Goal: Task Accomplishment & Management: Use online tool/utility

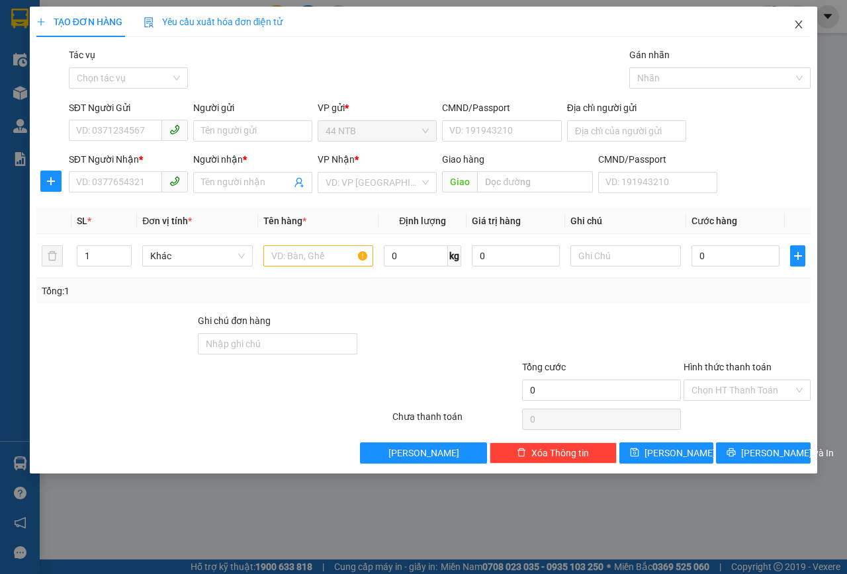
click at [805, 30] on span "Close" at bounding box center [798, 25] width 37 height 37
click at [799, 30] on icon "close" at bounding box center [799, 24] width 11 height 11
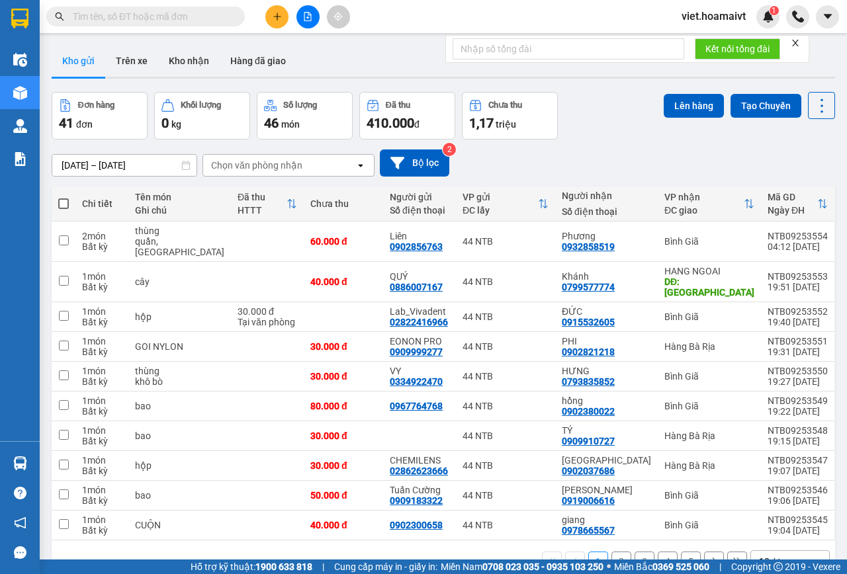
click at [811, 557] on icon "open" at bounding box center [816, 562] width 11 height 11
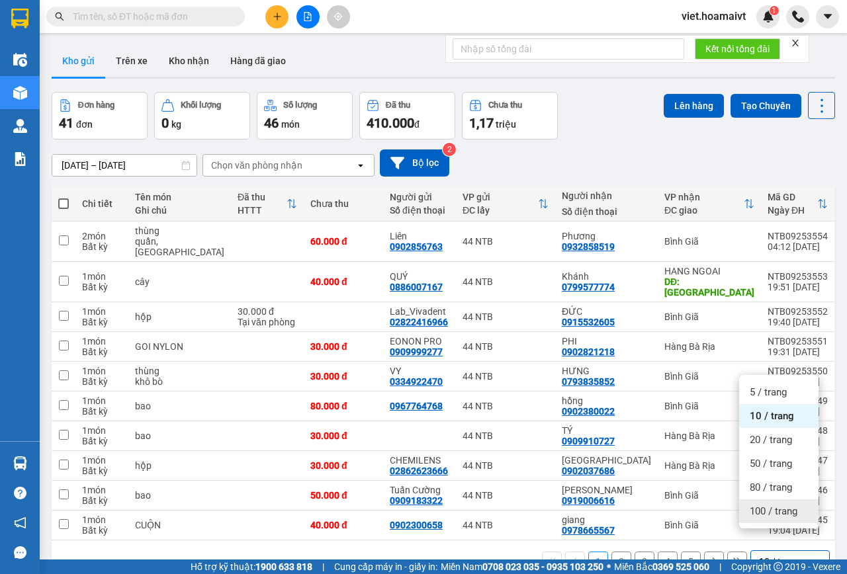
click at [787, 514] on span "100 / trang" at bounding box center [774, 511] width 48 height 13
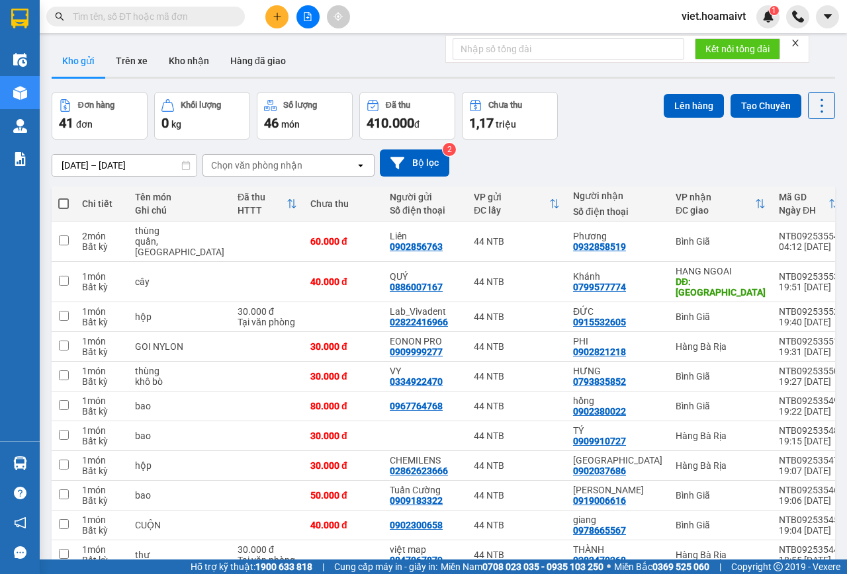
click at [283, 156] on div "Chọn văn phòng nhận" at bounding box center [279, 165] width 152 height 21
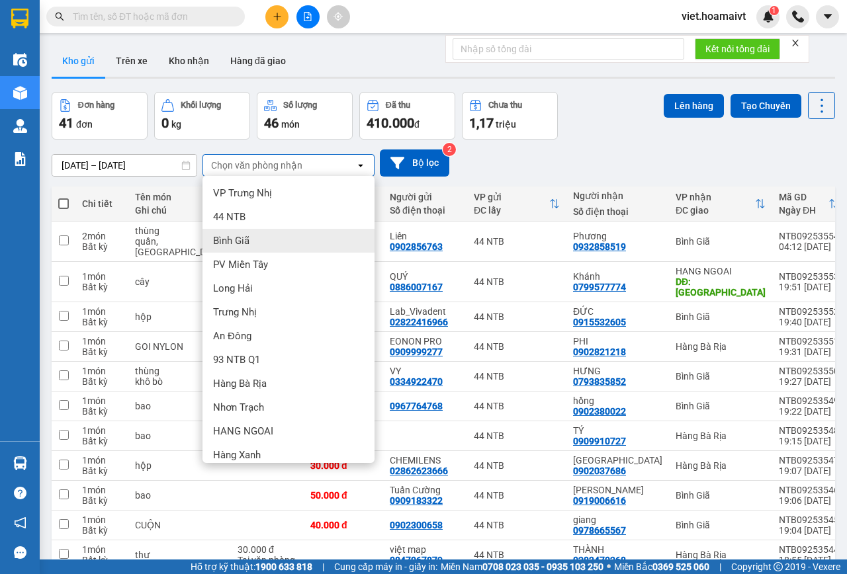
click at [285, 246] on div "Bình Giã" at bounding box center [289, 241] width 172 height 24
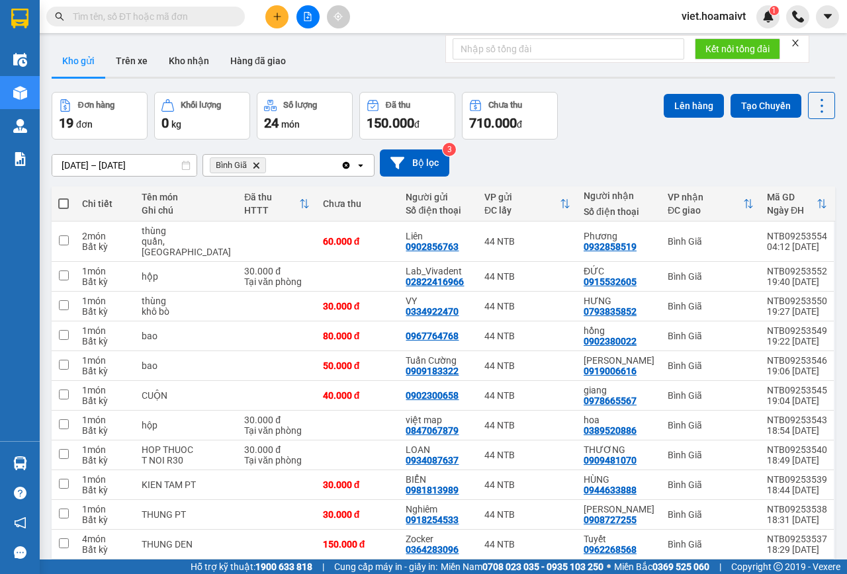
click at [68, 199] on span at bounding box center [63, 204] width 11 height 11
click at [64, 197] on input "checkbox" at bounding box center [64, 197] width 0 height 0
checkbox input "true"
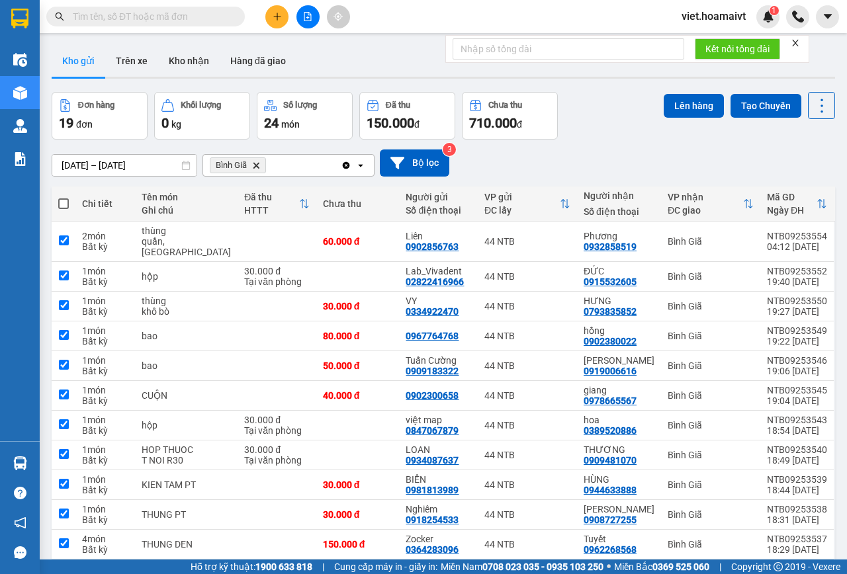
checkbox input "true"
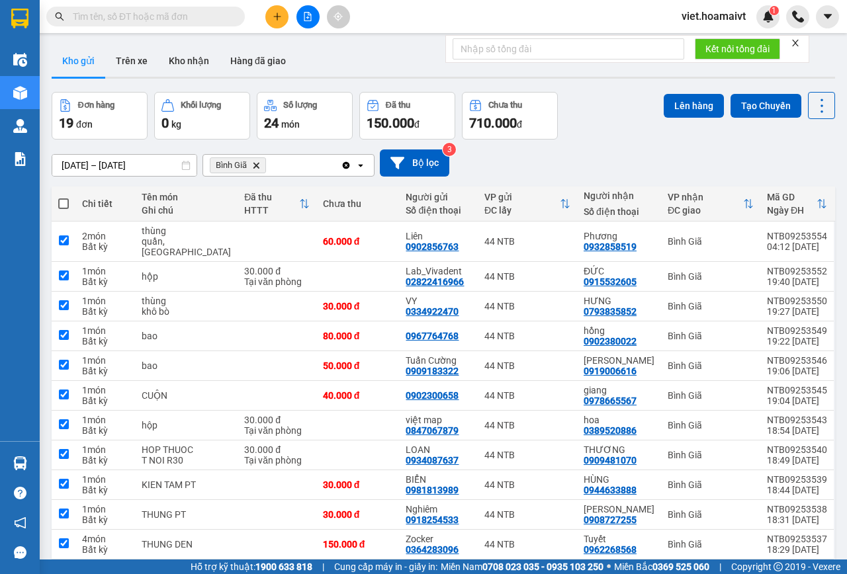
checkbox input "true"
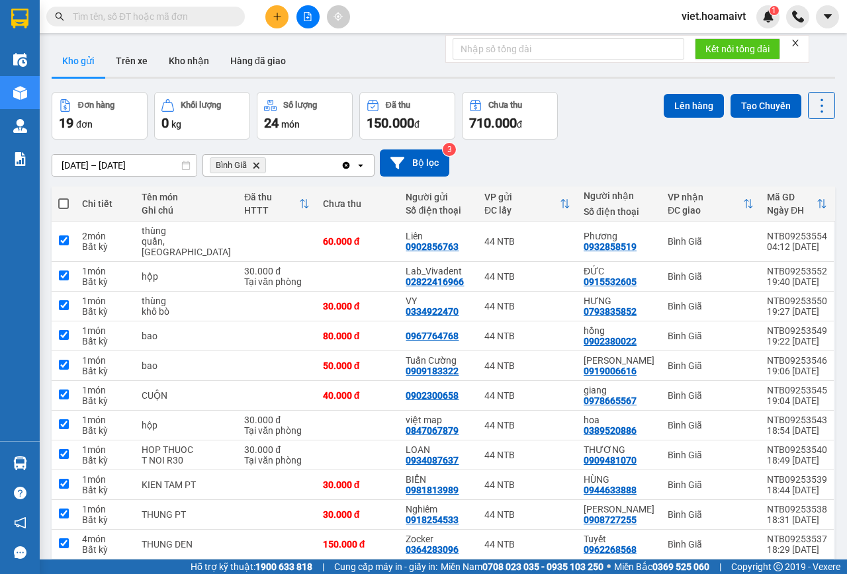
checkbox input "true"
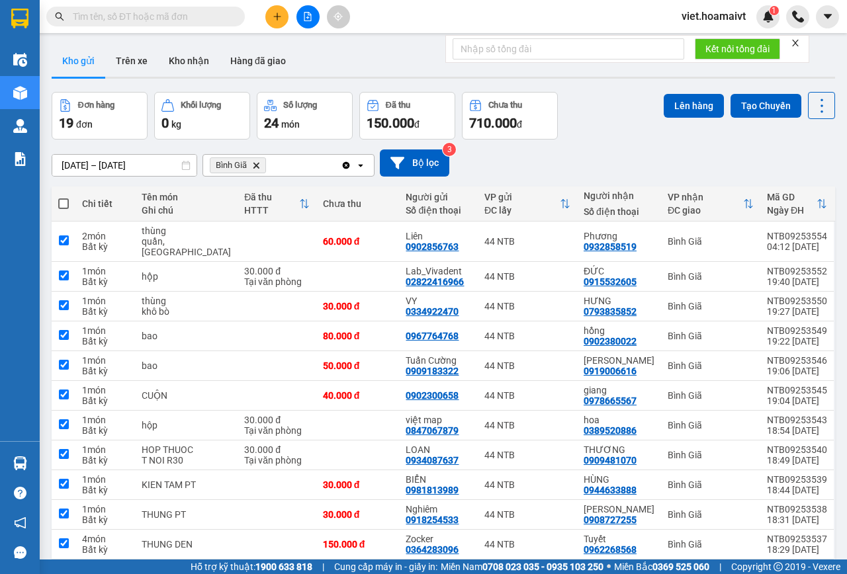
checkbox input "true"
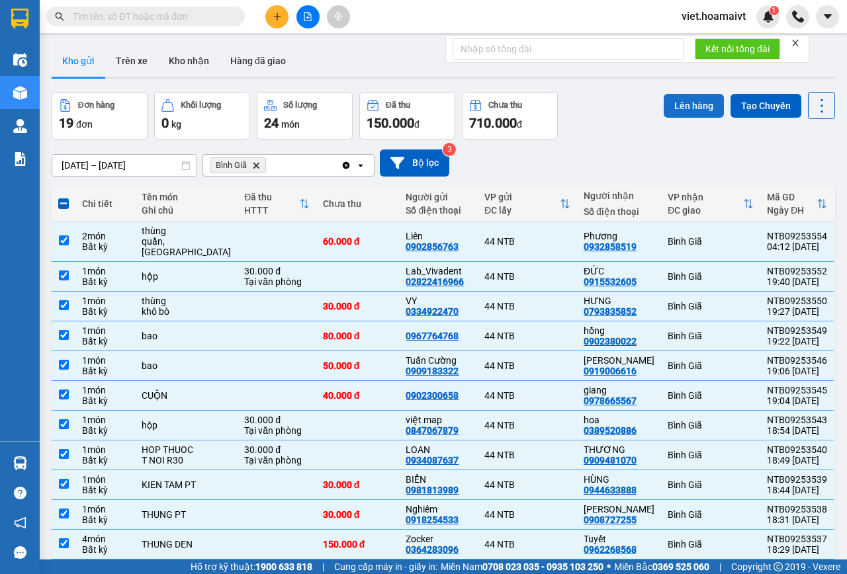
click at [674, 109] on button "Lên hàng" at bounding box center [694, 106] width 60 height 24
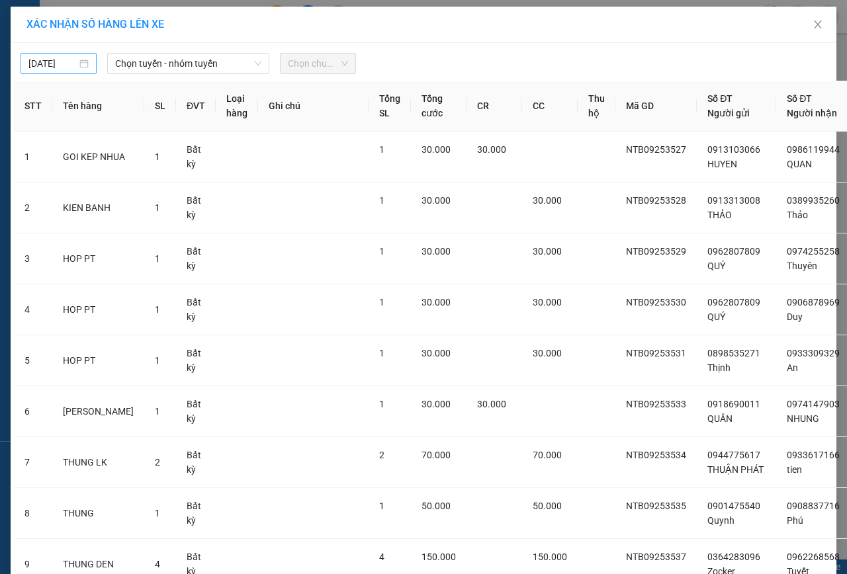
click at [71, 57] on div "13/09/2025" at bounding box center [58, 63] width 60 height 15
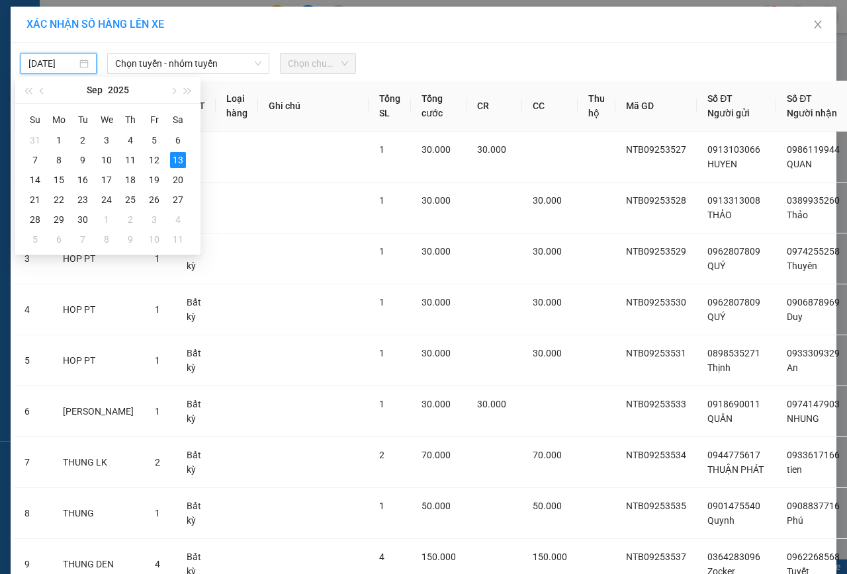
type input "13/09/2025"
click at [180, 157] on div "13" at bounding box center [178, 160] width 16 height 16
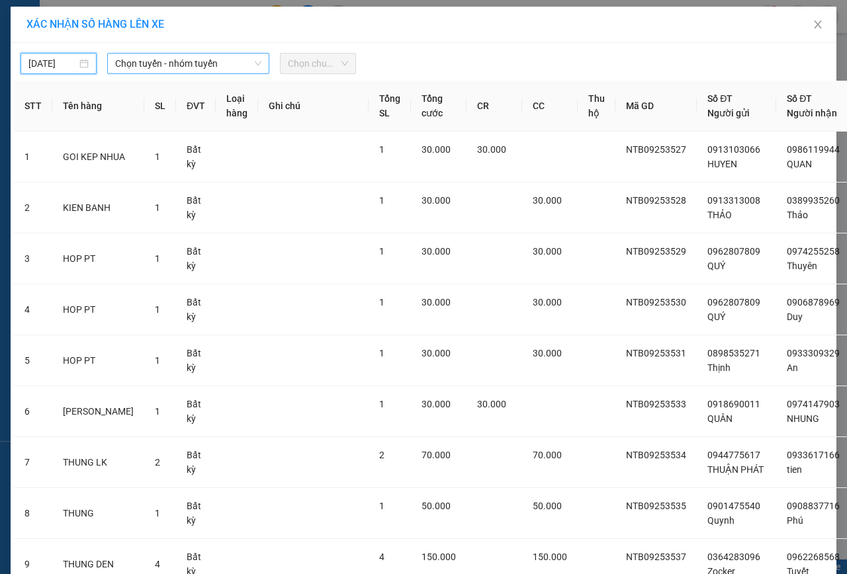
click at [255, 62] on icon "down" at bounding box center [258, 64] width 8 height 8
click at [254, 62] on icon "down" at bounding box center [258, 64] width 8 height 8
click at [254, 67] on icon "down" at bounding box center [258, 64] width 8 height 8
click at [254, 65] on icon "down" at bounding box center [258, 64] width 8 height 8
click at [254, 64] on icon "down" at bounding box center [258, 64] width 8 height 8
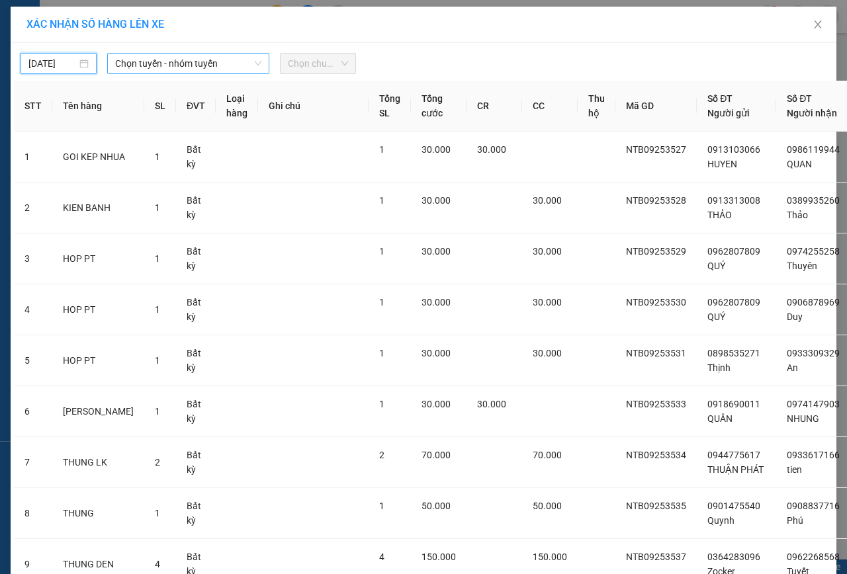
click at [254, 64] on icon "down" at bounding box center [258, 64] width 8 height 8
click at [247, 62] on span "Chọn tuyến - nhóm tuyến" at bounding box center [188, 64] width 146 height 20
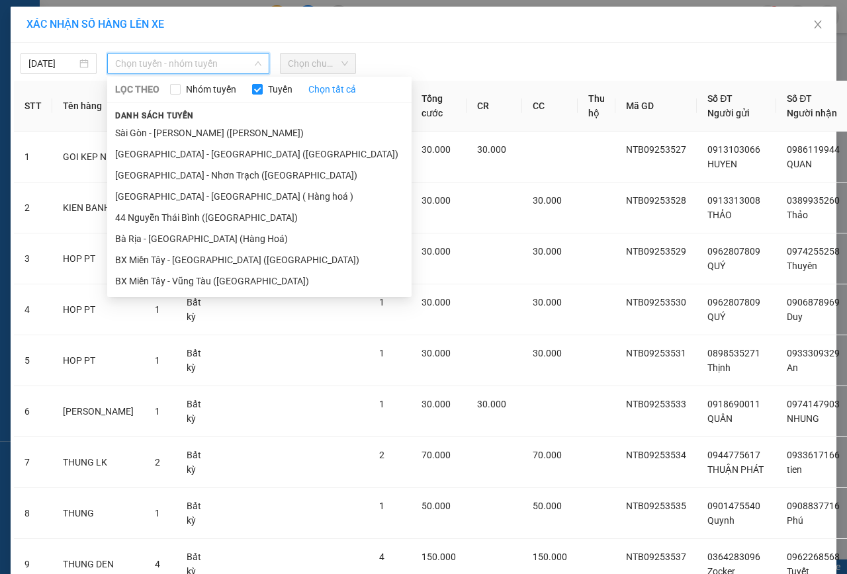
click at [246, 63] on span "Chọn tuyến - nhóm tuyến" at bounding box center [188, 64] width 146 height 20
click at [165, 128] on li "Sài Gòn - Vũng Tàu (Hàng Hoá)" at bounding box center [259, 132] width 304 height 21
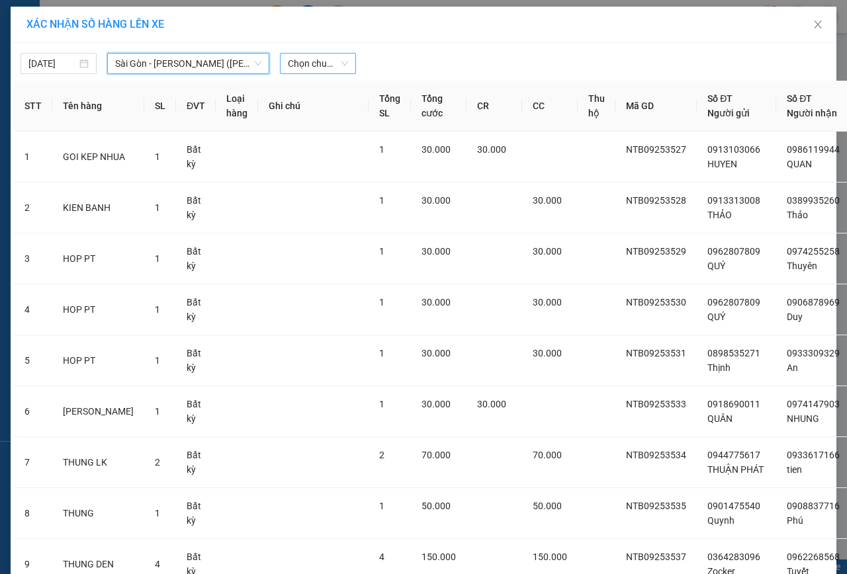
click at [340, 65] on span "Chọn chuyến" at bounding box center [318, 64] width 60 height 20
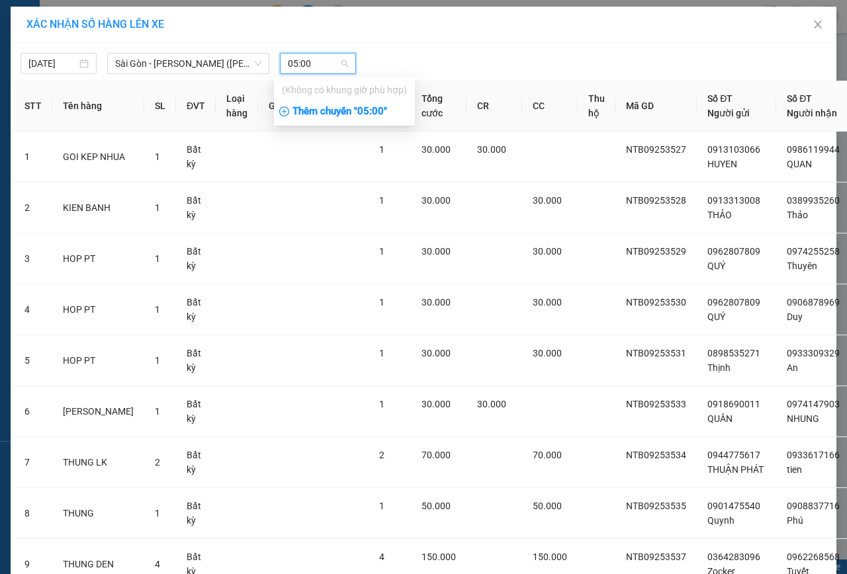
type input "05:00"
click at [336, 113] on div "Thêm chuyến " 05:00 "" at bounding box center [344, 112] width 141 height 23
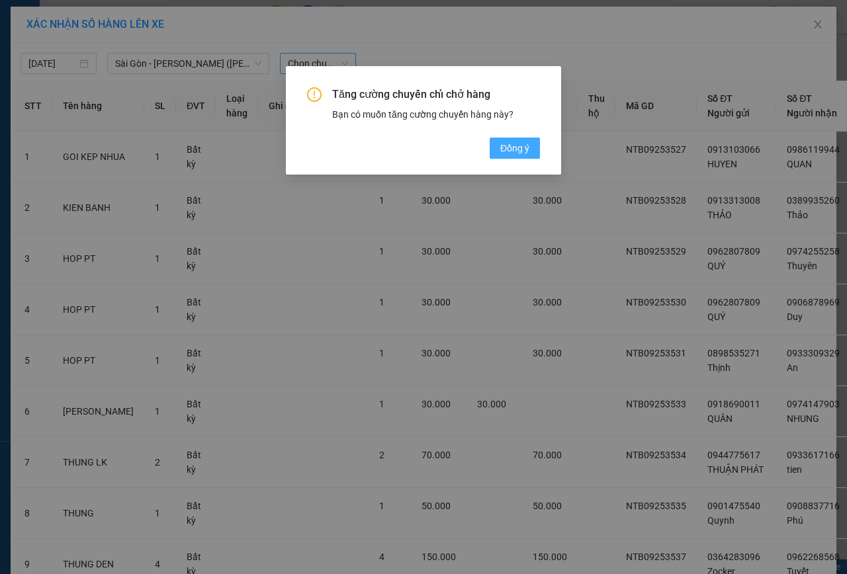
click at [511, 147] on span "Đồng ý" at bounding box center [514, 148] width 29 height 15
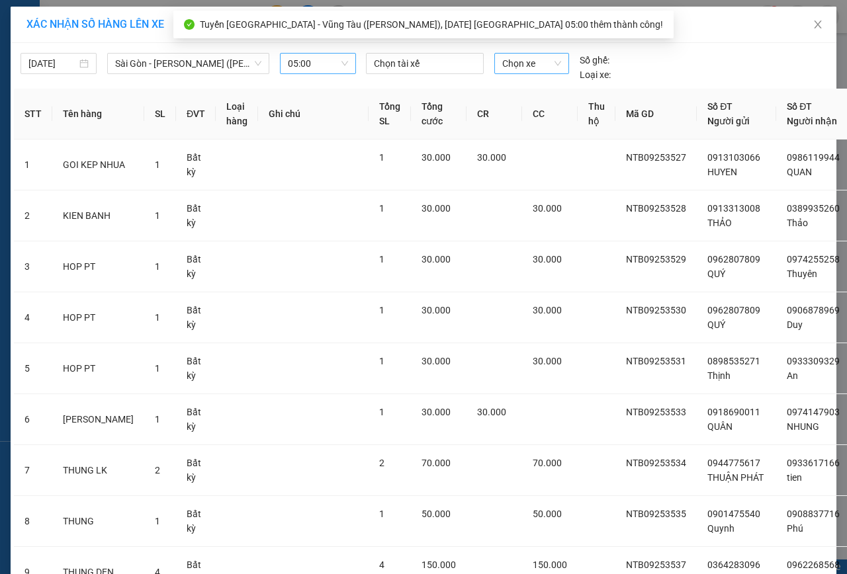
click at [536, 60] on span "Chọn xe" at bounding box center [531, 64] width 59 height 20
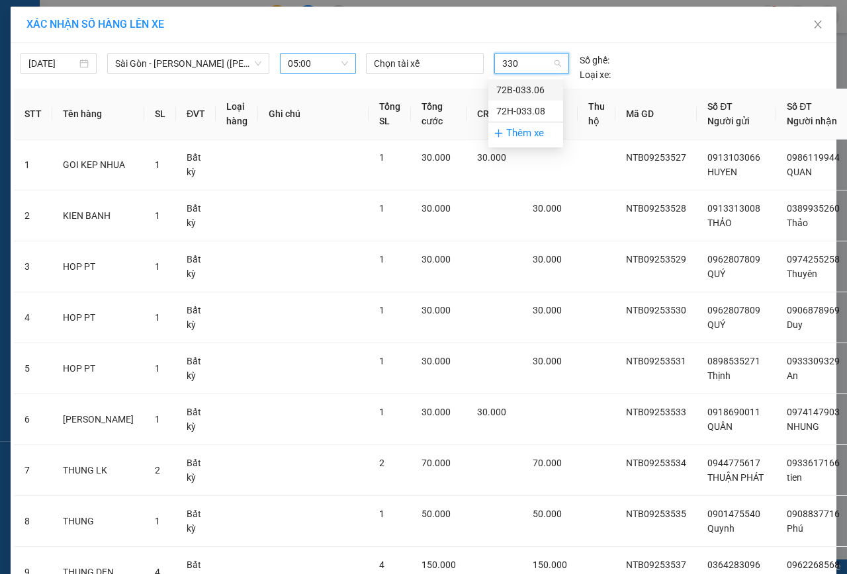
type input "3308"
click at [531, 91] on div "72H-033.08" at bounding box center [525, 90] width 59 height 15
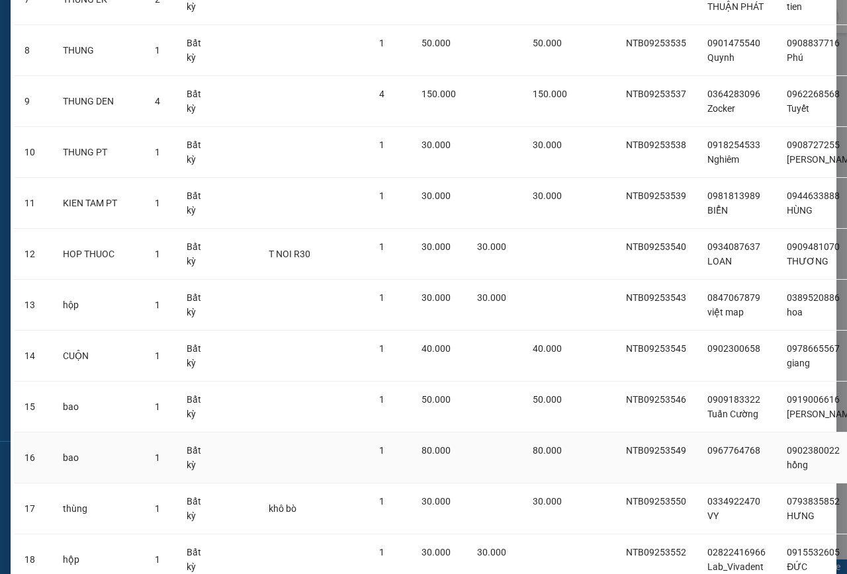
scroll to position [651, 0]
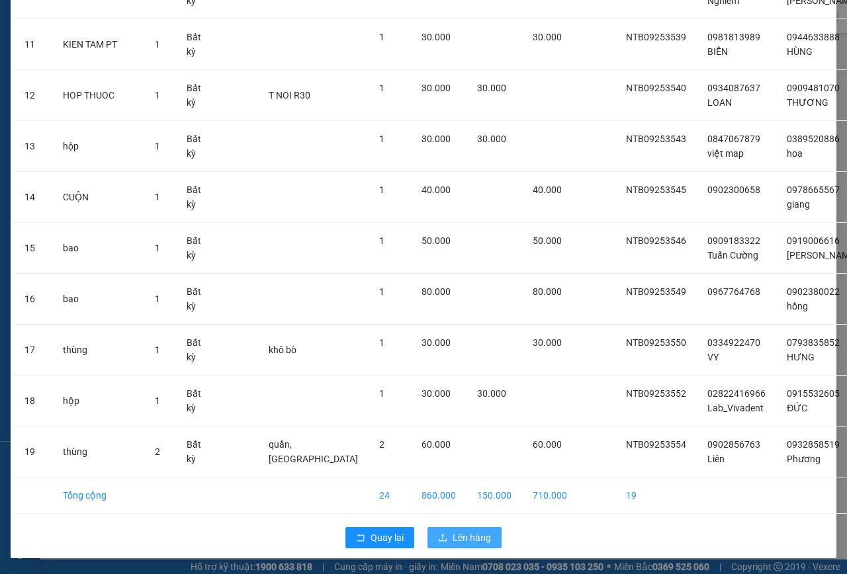
click at [482, 535] on span "Lên hàng" at bounding box center [472, 538] width 38 height 15
